Goal: Task Accomplishment & Management: Complete application form

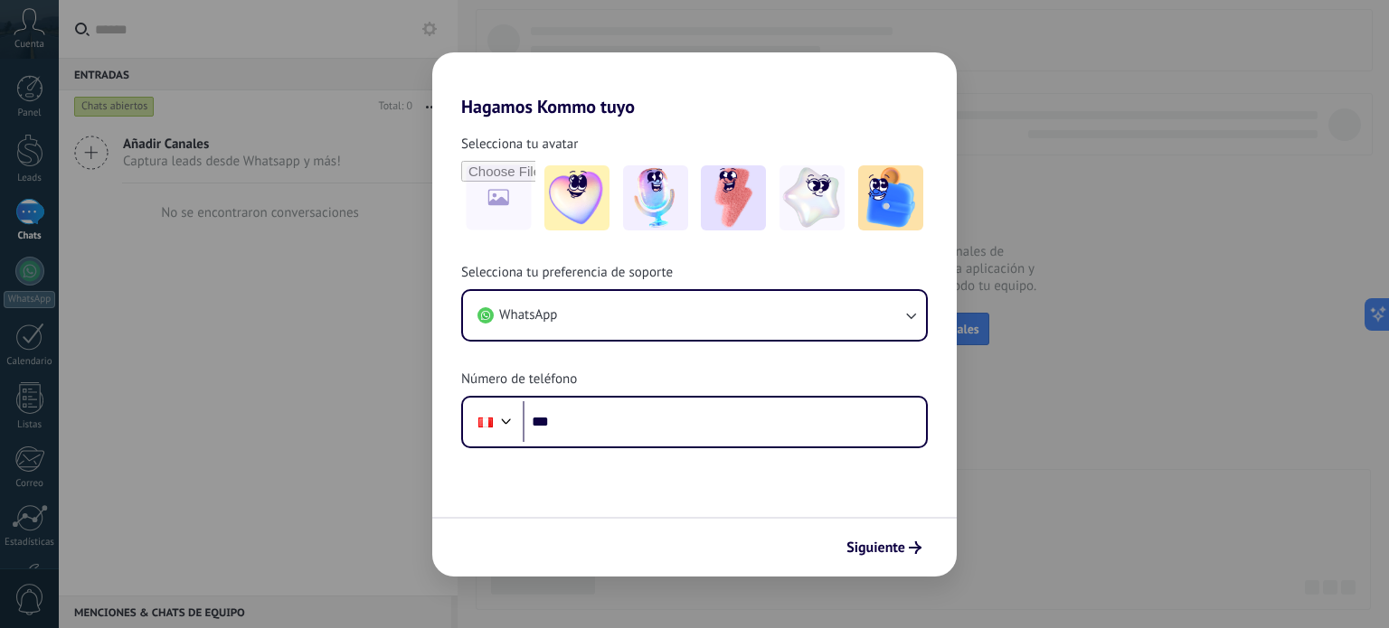
click at [364, 265] on div "Hagamos Kommo tuyo Selecciona tu avatar Selecciona tu preferencia de soporte Wh…" at bounding box center [694, 314] width 1389 height 628
click at [985, 534] on div "Hagamos Kommo tuyo Selecciona tu avatar Selecciona tu preferencia de soporte Wh…" at bounding box center [694, 314] width 1389 height 628
click at [307, 356] on div "Hagamos Kommo tuyo Selecciona tu avatar Selecciona tu preferencia de soporte Wh…" at bounding box center [694, 314] width 1389 height 628
click at [308, 351] on div "Hagamos Kommo tuyo Selecciona tu avatar Selecciona tu preferencia de soporte Wh…" at bounding box center [694, 314] width 1389 height 628
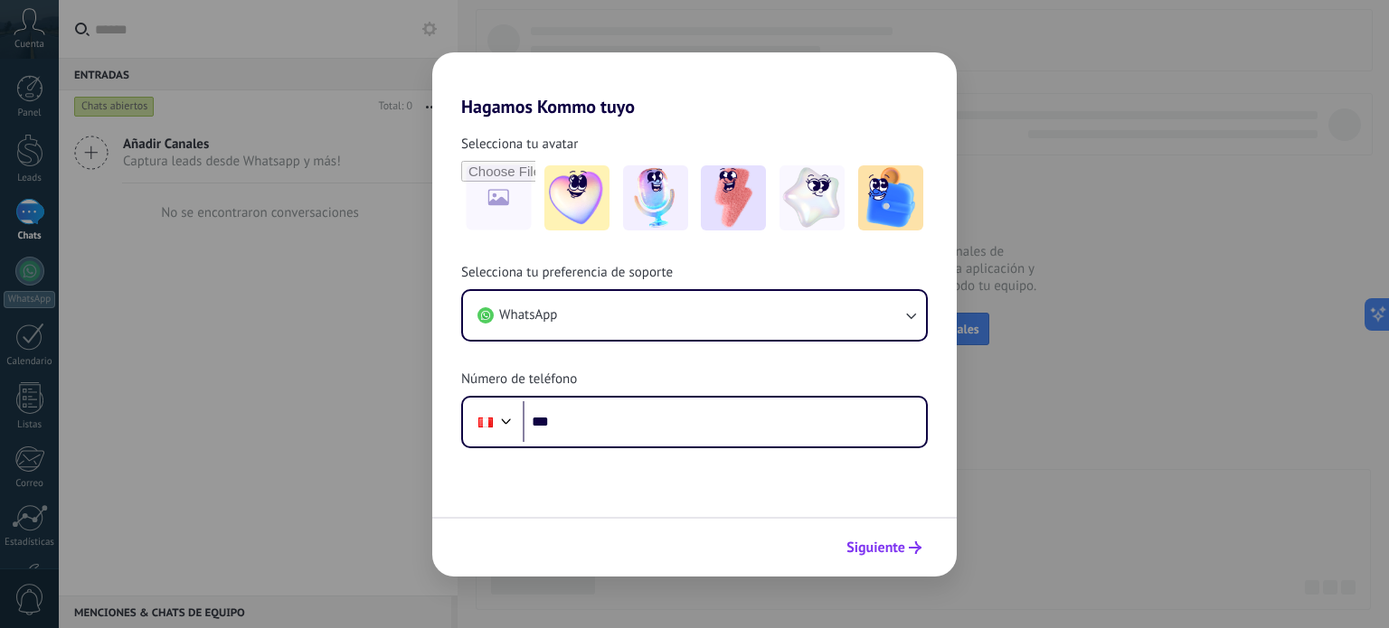
click at [905, 541] on button "Siguiente" at bounding box center [883, 547] width 91 height 31
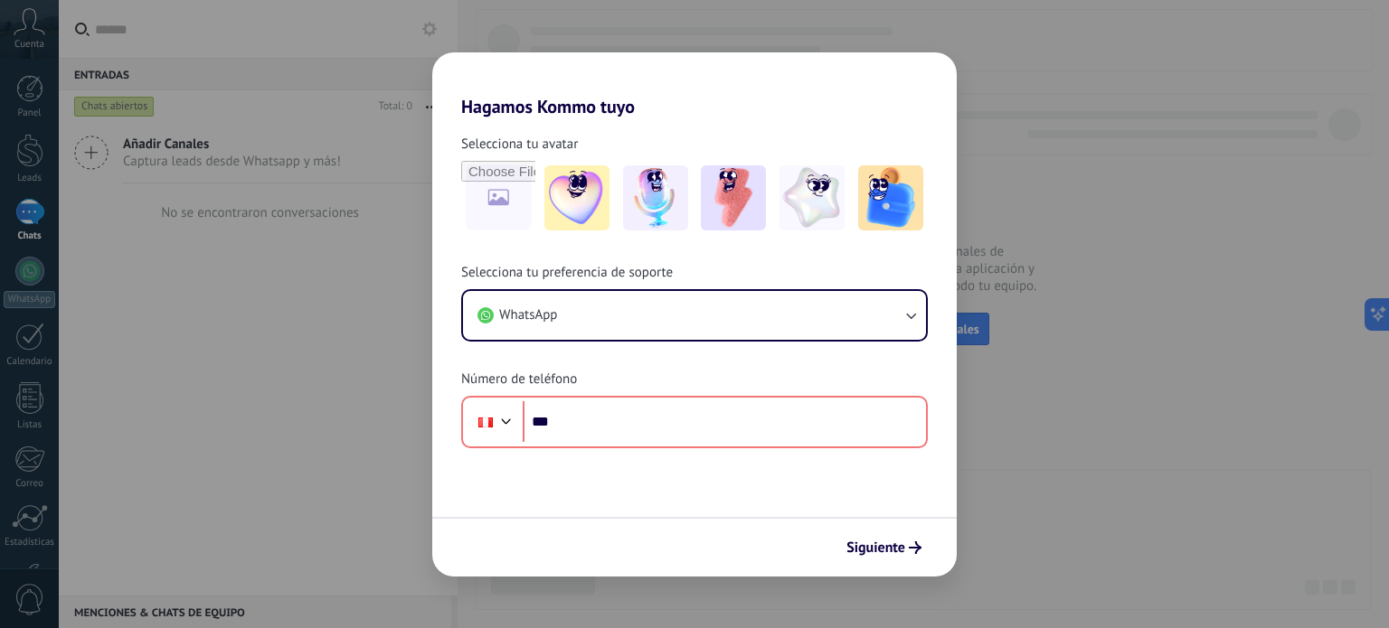
click at [366, 162] on div "Hagamos Kommo tuyo Selecciona tu avatar Selecciona tu preferencia de soporte Wh…" at bounding box center [694, 314] width 1389 height 628
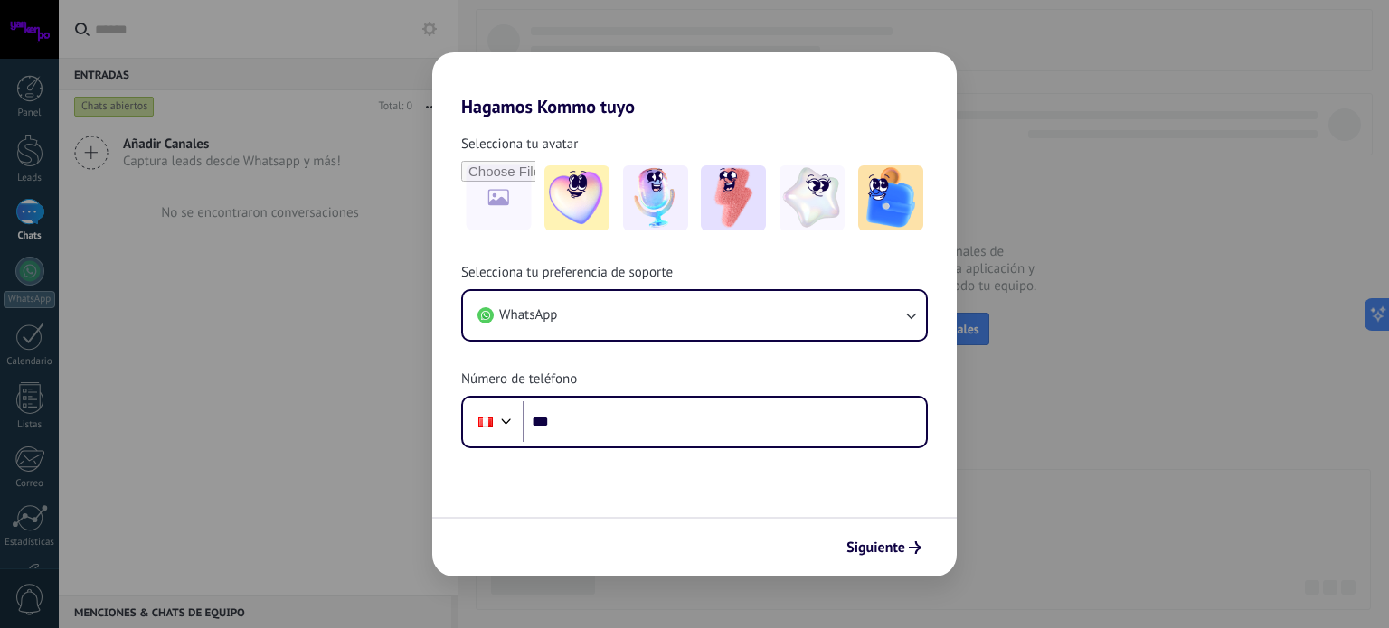
click at [22, 36] on div "Hagamos Kommo tuyo Selecciona tu avatar Selecciona tu preferencia de soporte Wh…" at bounding box center [694, 314] width 1389 height 628
